Goal: Check status: Check status

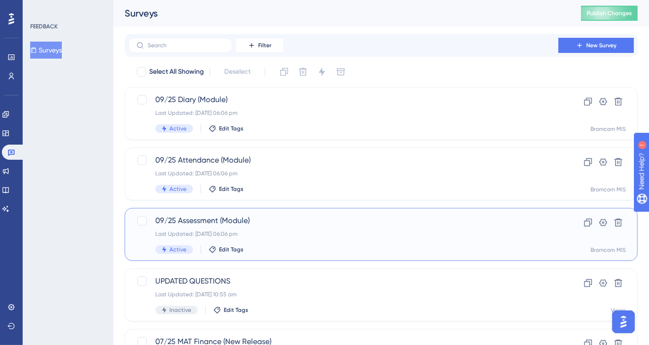
click at [243, 243] on div "09/25 Assessment (Module) Last Updated: [DATE] 06:06 pm Active Edit Tags" at bounding box center [343, 234] width 376 height 39
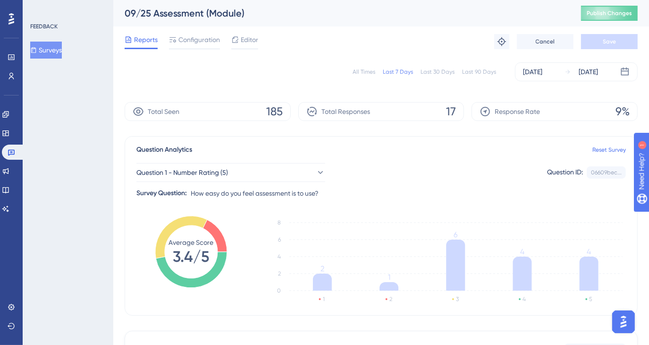
click at [360, 70] on div "All Times" at bounding box center [364, 72] width 23 height 8
click at [62, 47] on button "Surveys" at bounding box center [46, 50] width 32 height 17
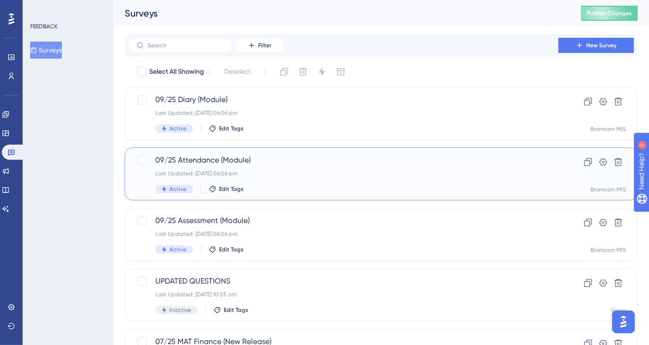
click at [245, 178] on div "09/25 Attendance (Module) Last Updated: [DATE] 06:06 pm Active Edit Tags" at bounding box center [343, 173] width 376 height 39
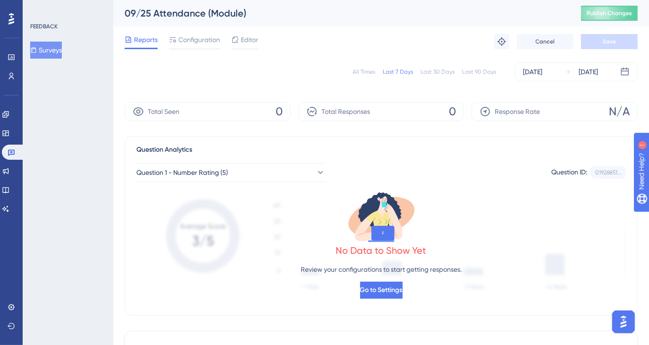
click at [363, 68] on div "All Times" at bounding box center [364, 72] width 23 height 8
click at [37, 51] on icon at bounding box center [33, 50] width 7 height 7
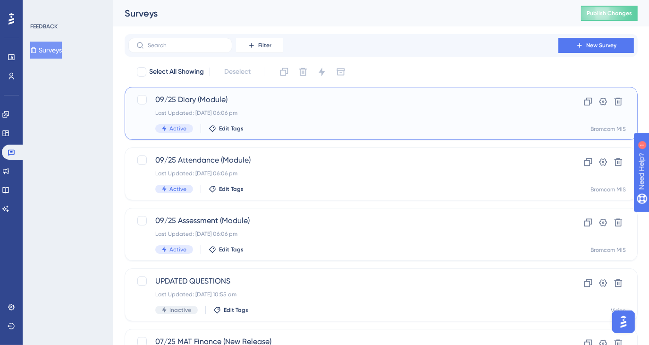
click at [242, 104] on span "09/25 Diary (Module)" at bounding box center [343, 99] width 376 height 11
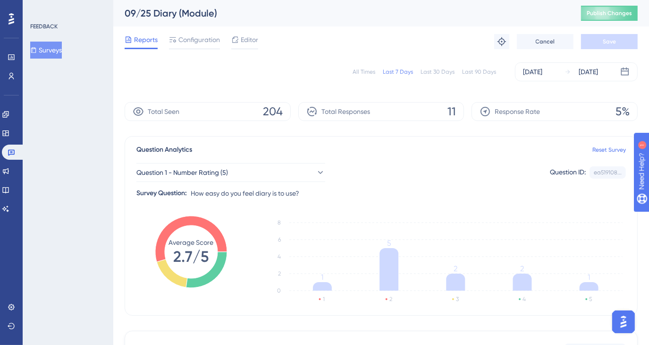
click at [368, 72] on div "All Times" at bounding box center [364, 72] width 23 height 8
click at [56, 56] on button "Surveys" at bounding box center [46, 50] width 32 height 17
